Goal: Navigation & Orientation: Find specific page/section

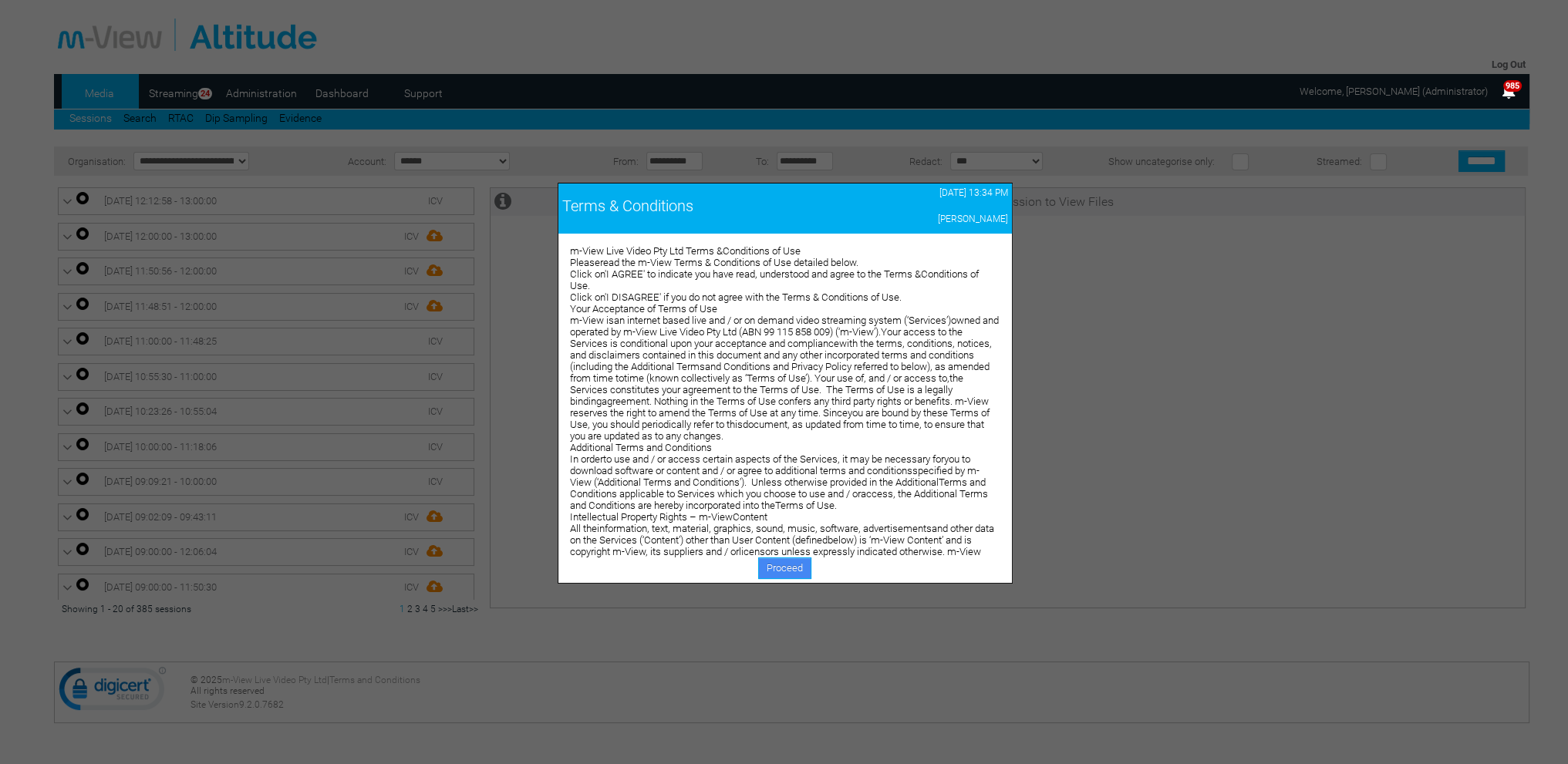
click at [790, 558] on link "Proceed" at bounding box center [784, 567] width 53 height 21
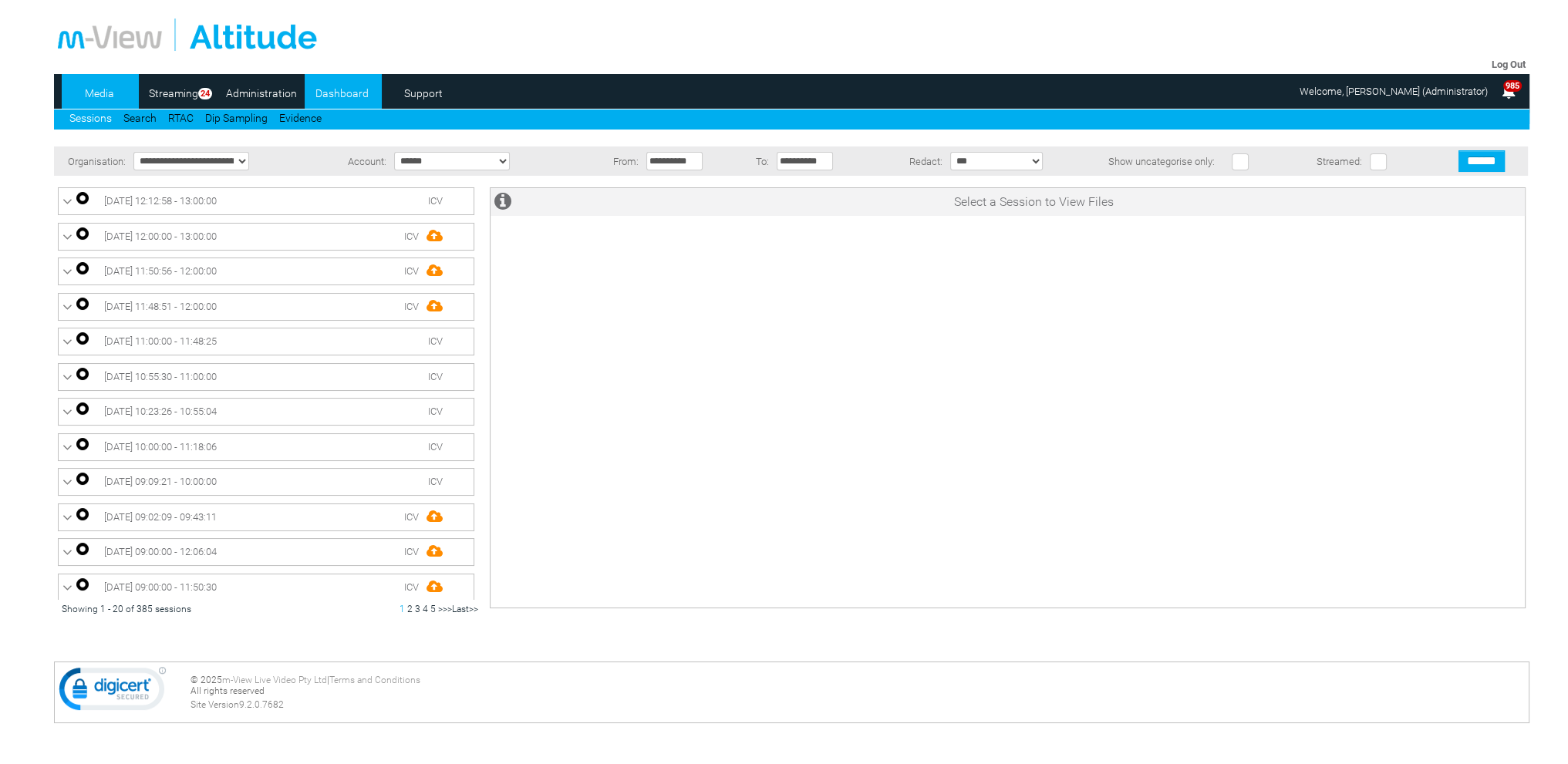
click at [333, 89] on link "Dashboard" at bounding box center [342, 93] width 75 height 23
